Goal: Task Accomplishment & Management: Complete application form

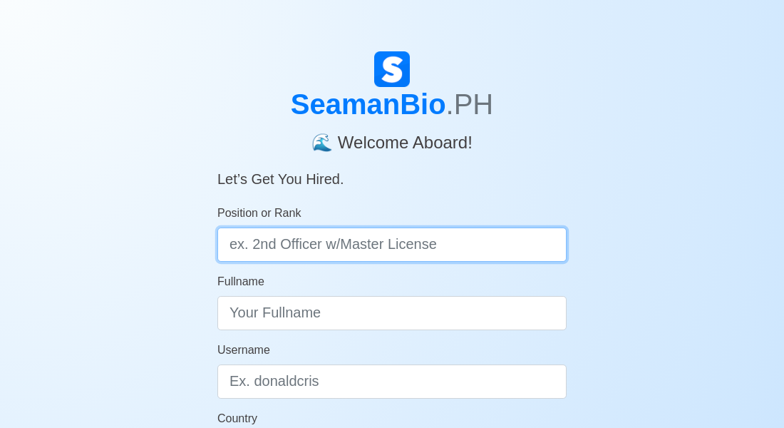
click at [545, 249] on input "Position or Rank" at bounding box center [391, 244] width 349 height 34
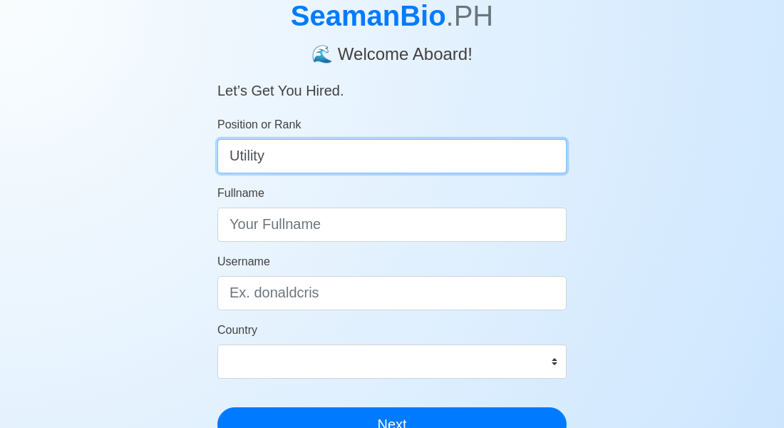
scroll to position [90, 0]
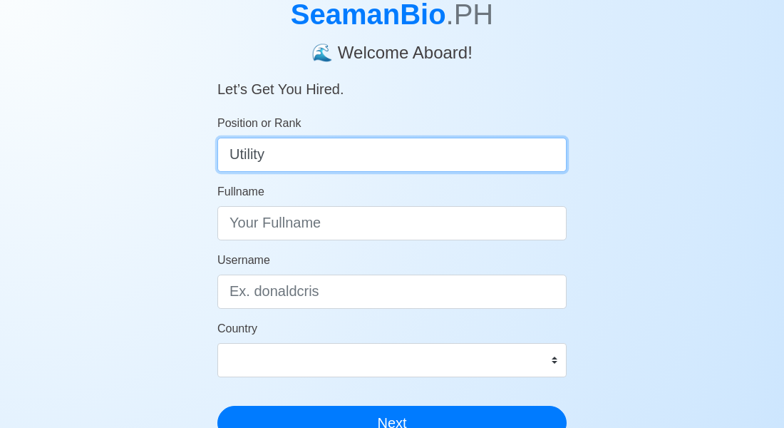
type input "Utility"
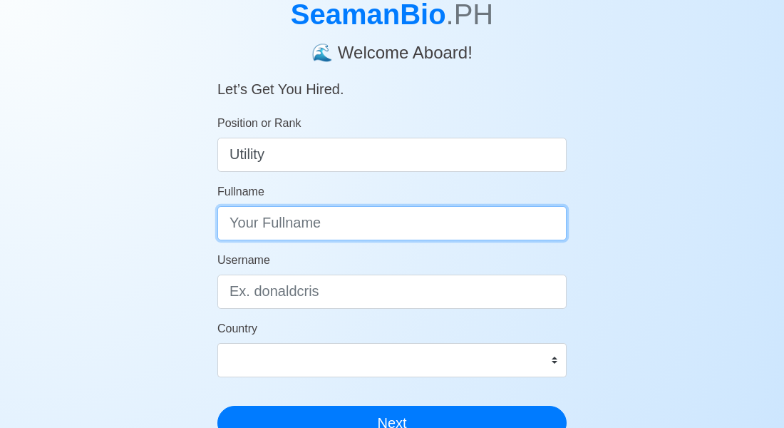
click at [429, 227] on input "Fullname" at bounding box center [391, 223] width 349 height 34
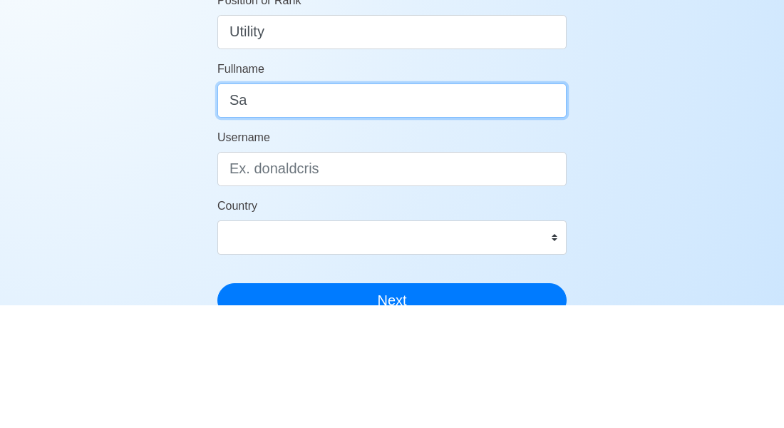
type input "S"
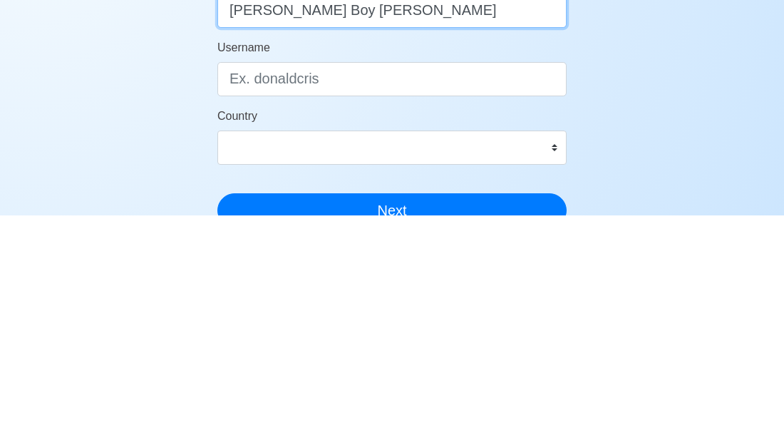
type input "Peter Boy Santos"
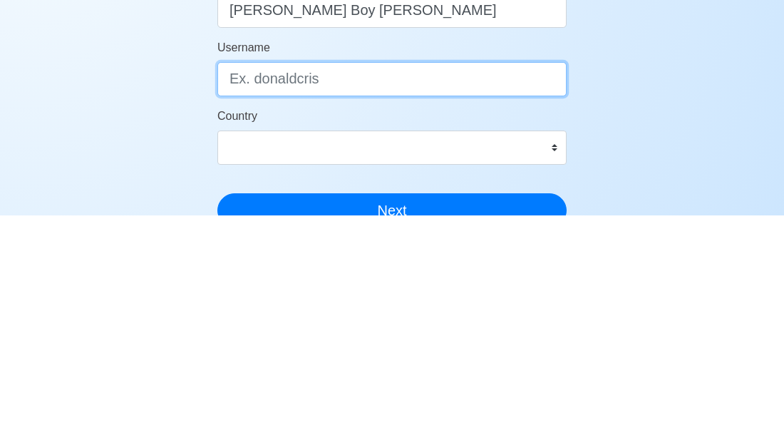
click at [525, 297] on input "Username" at bounding box center [391, 291] width 349 height 34
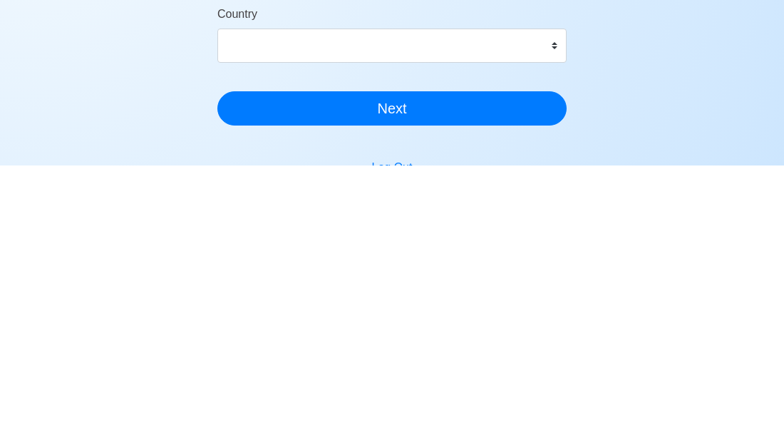
scroll to position [145, 0]
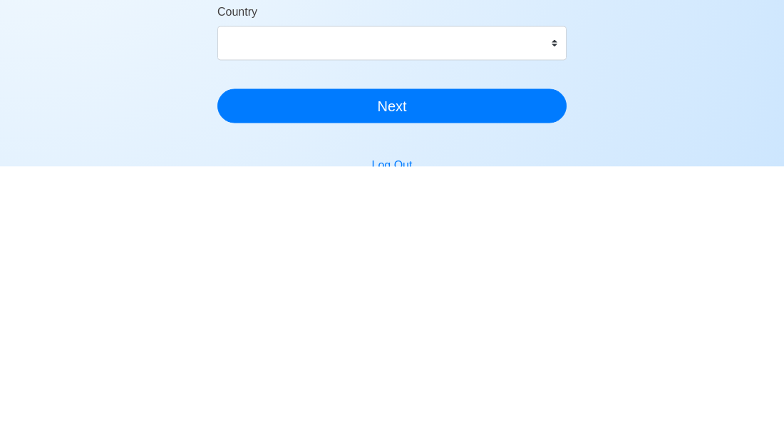
type input "escape2110"
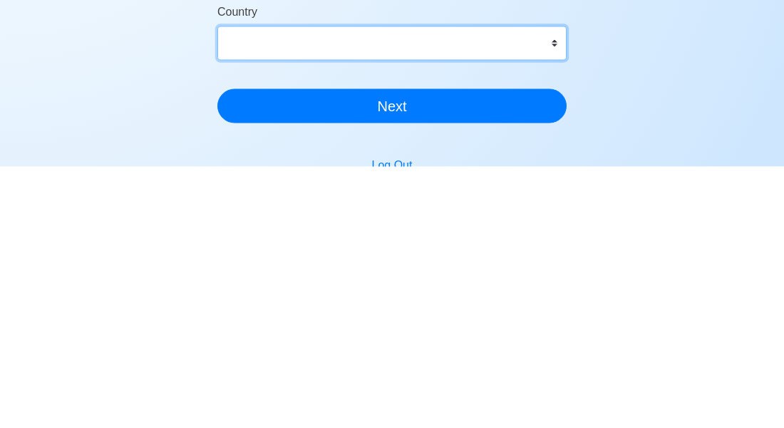
click at [552, 310] on select "Afghanistan Åland Islands Albania Algeria American Samoa Andorra Angola Anguill…" at bounding box center [391, 304] width 349 height 34
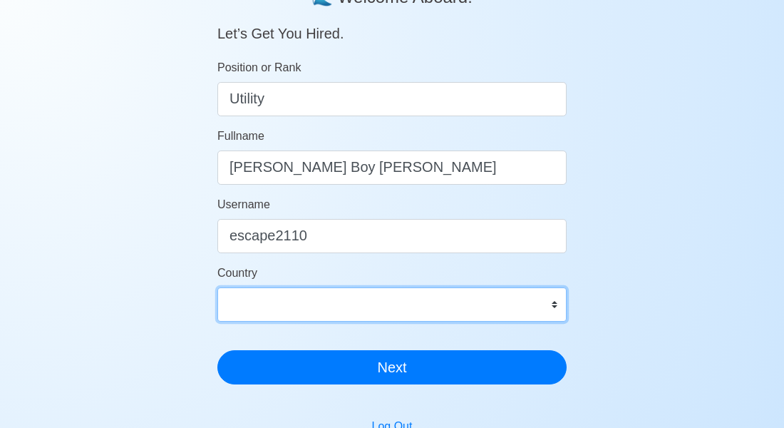
select select "PH"
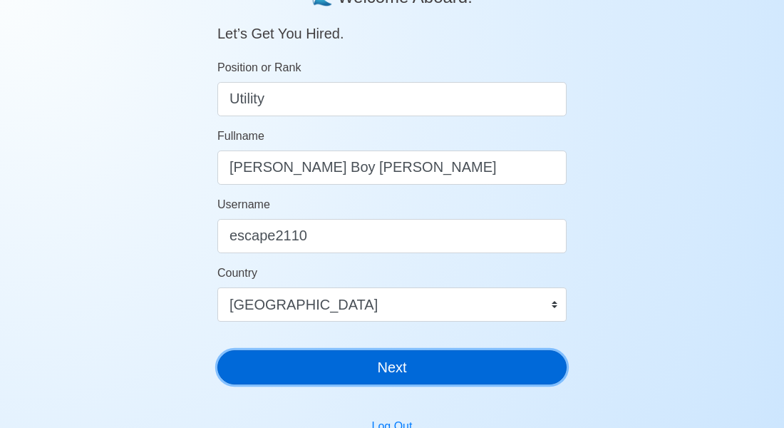
click at [517, 379] on button "Next" at bounding box center [391, 367] width 349 height 34
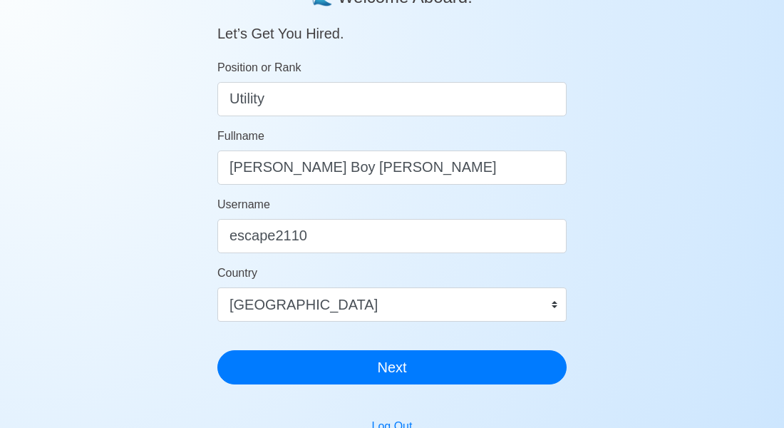
scroll to position [63, 0]
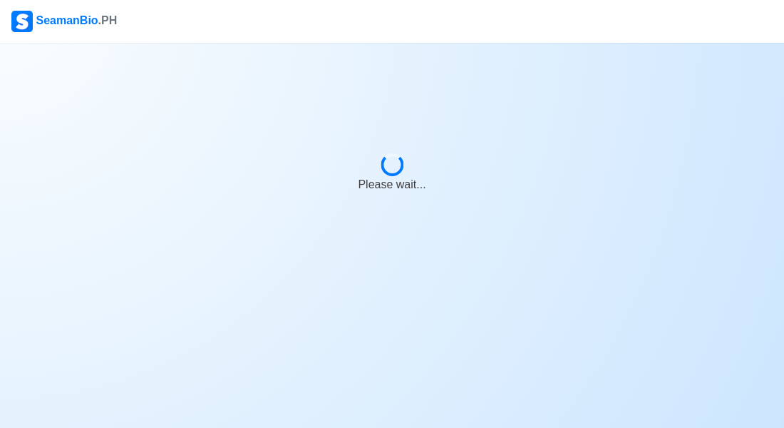
scroll to position [46, 0]
